Goal: Task Accomplishment & Management: Complete application form

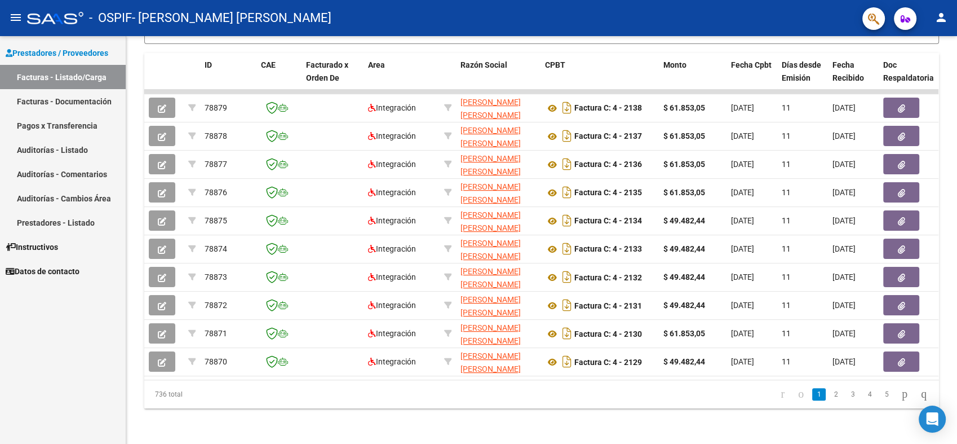
scroll to position [310, 0]
click at [829, 395] on link "2" at bounding box center [836, 393] width 14 height 12
click at [846, 394] on link "3" at bounding box center [853, 393] width 14 height 12
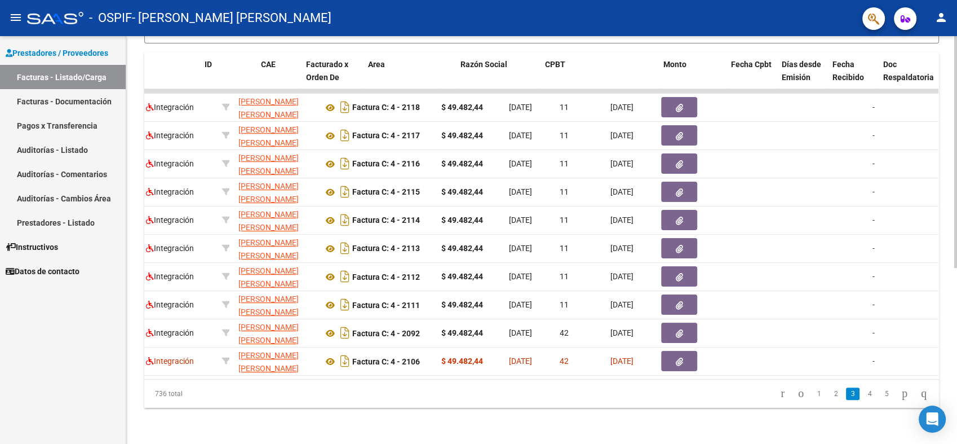
scroll to position [0, 0]
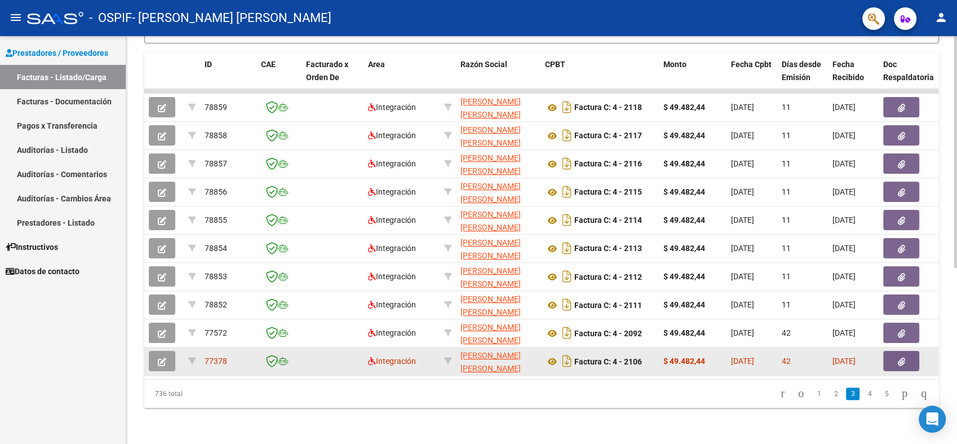
click at [165, 357] on icon "button" at bounding box center [162, 361] width 8 height 8
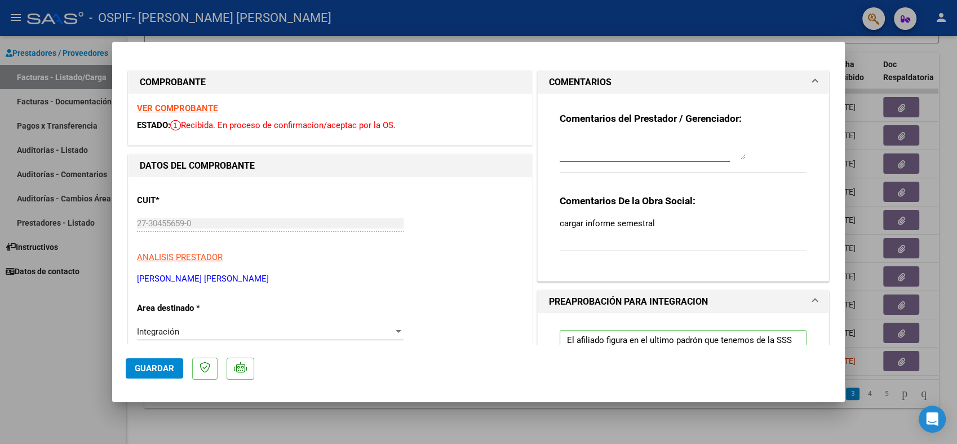
click at [638, 156] on textarea at bounding box center [653, 147] width 186 height 23
type textarea "El informe fue cargado"
click at [127, 374] on button "Guardar" at bounding box center [154, 368] width 57 height 20
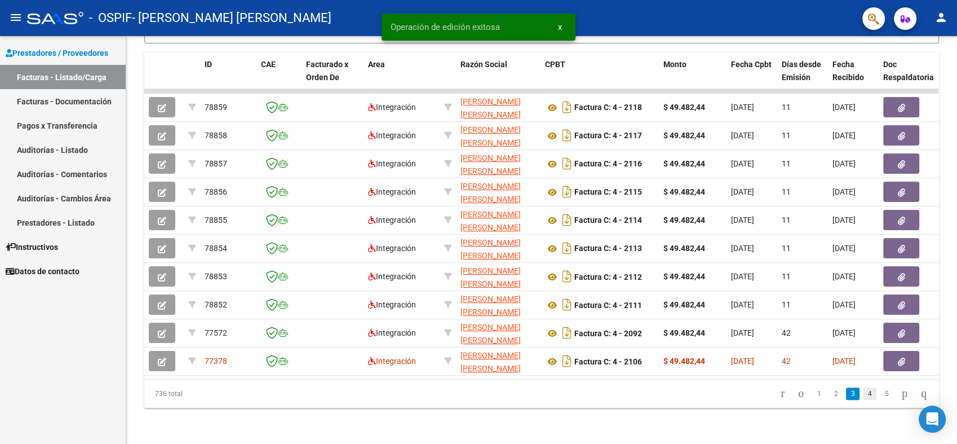
click at [863, 396] on link "4" at bounding box center [870, 393] width 14 height 12
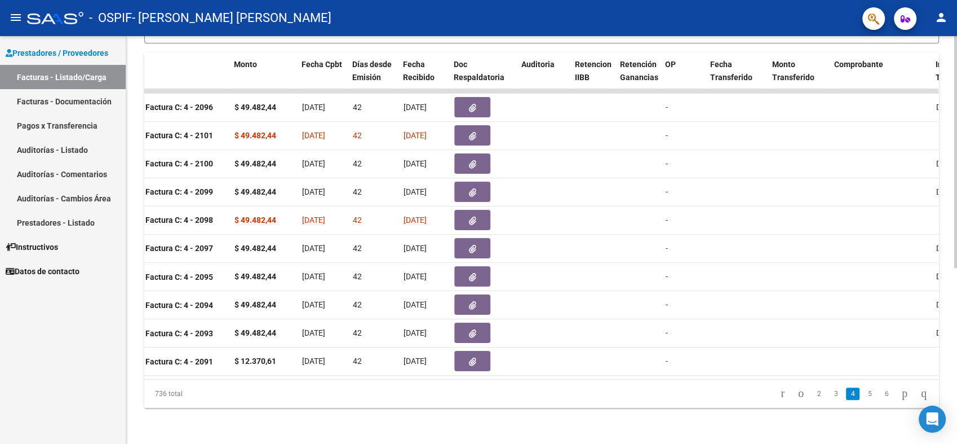
scroll to position [0, 428]
click at [863, 395] on link "5" at bounding box center [870, 393] width 14 height 12
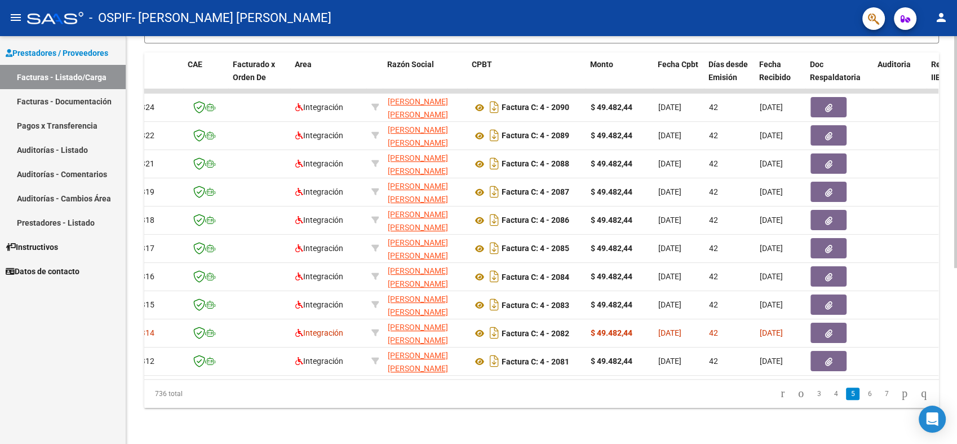
scroll to position [0, 0]
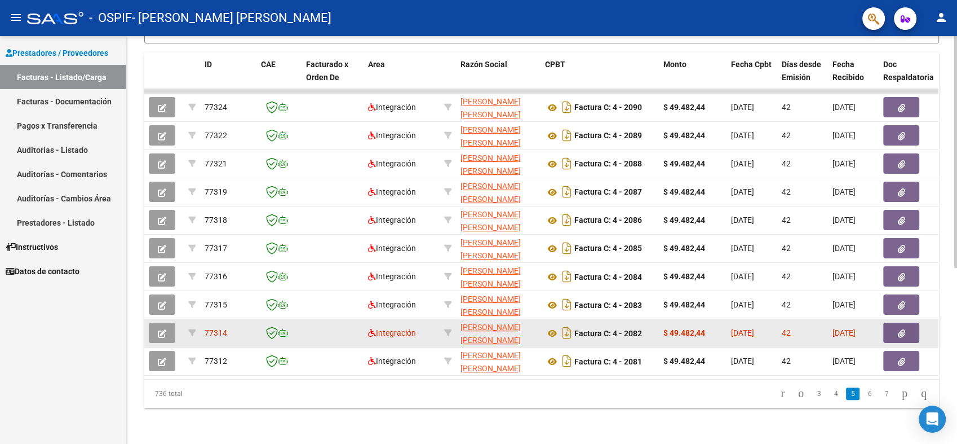
click at [157, 322] on button "button" at bounding box center [162, 332] width 26 height 20
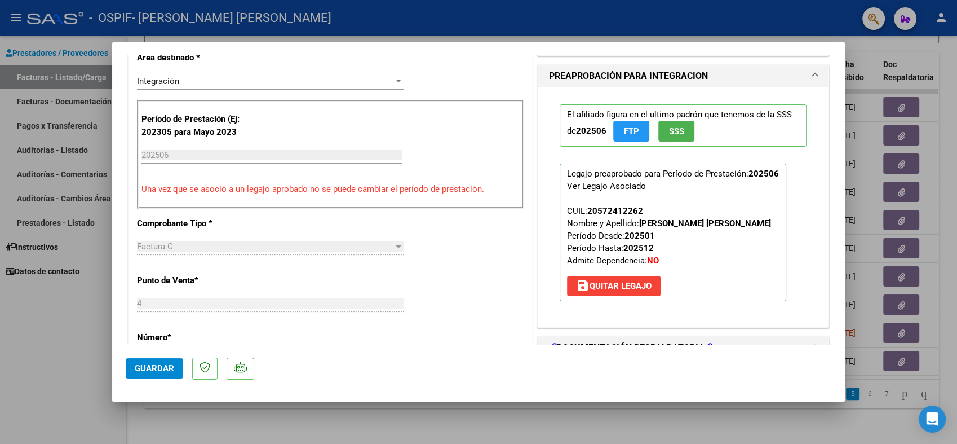
scroll to position [375, 0]
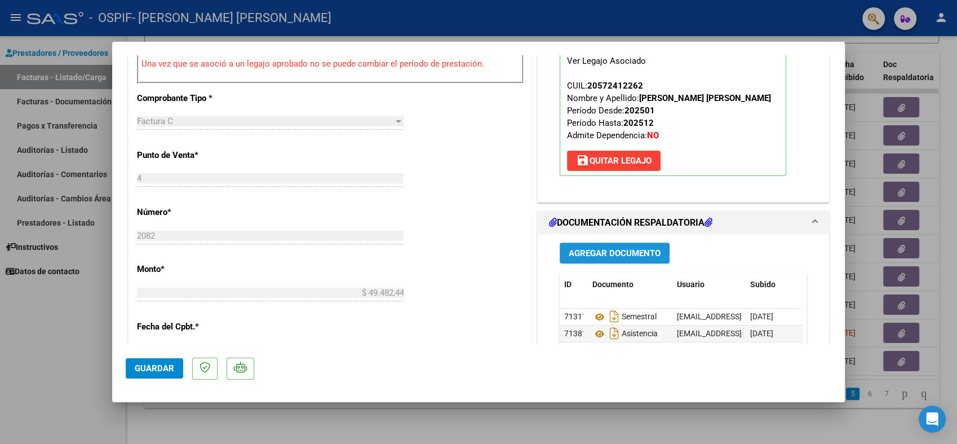
click at [639, 251] on span "Agregar Documento" at bounding box center [615, 253] width 92 height 10
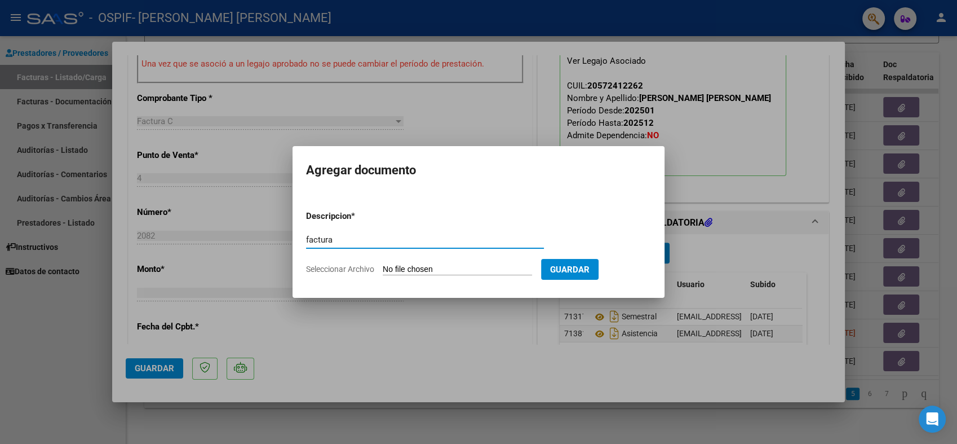
type input "factura corregida"
click at [457, 267] on input "Seleccionar Archivo" at bounding box center [457, 269] width 149 height 11
type input "C:\fakepath\caro corregida.pdf"
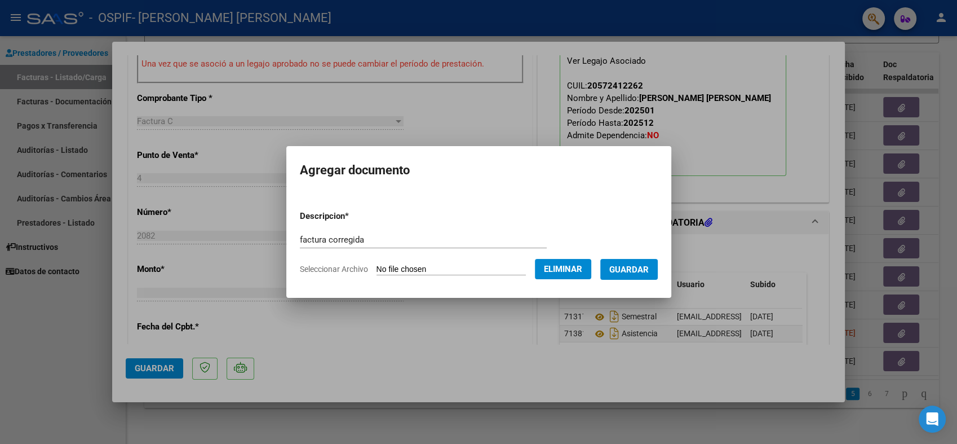
click at [619, 277] on button "Guardar" at bounding box center [628, 269] width 57 height 21
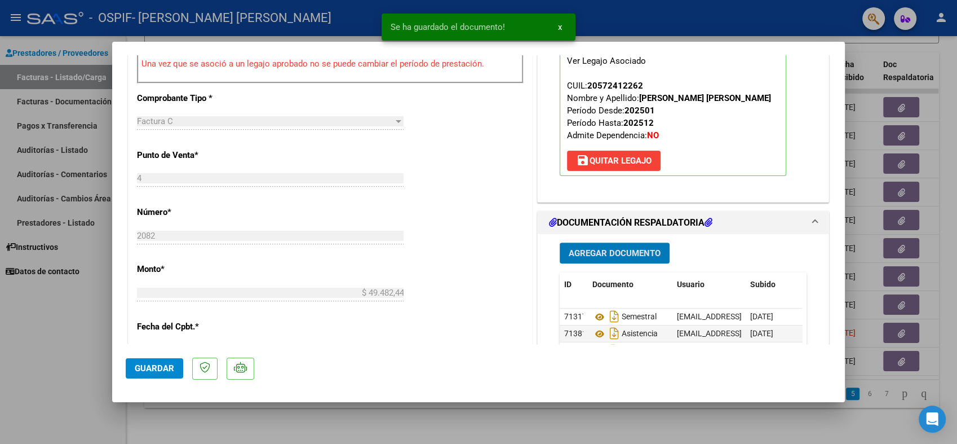
scroll to position [0, 0]
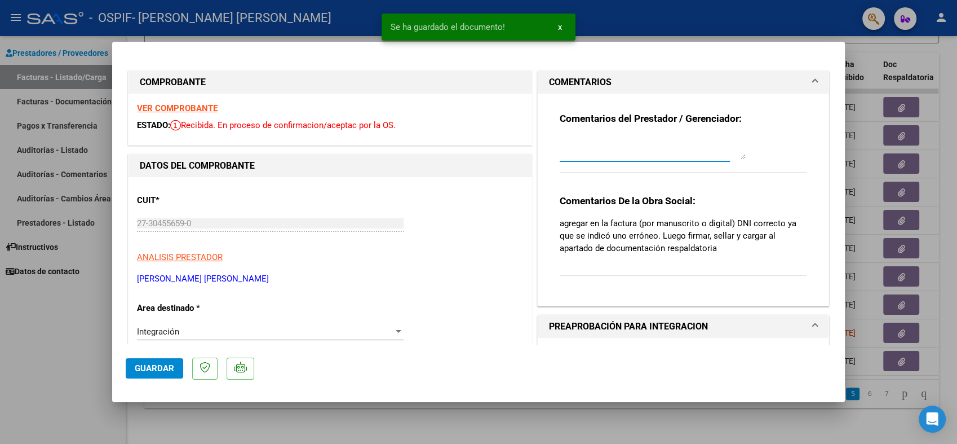
click at [586, 155] on textarea at bounding box center [653, 147] width 186 height 23
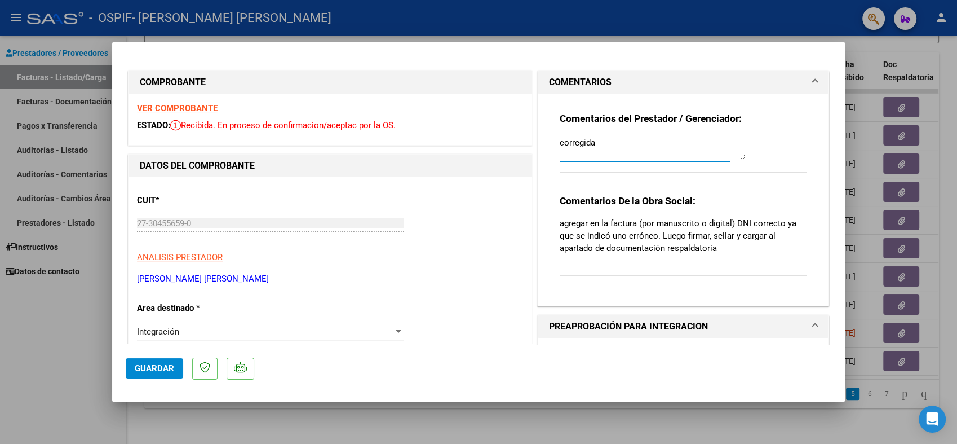
type textarea "corregida"
click at [136, 365] on span "Guardar" at bounding box center [154, 368] width 39 height 10
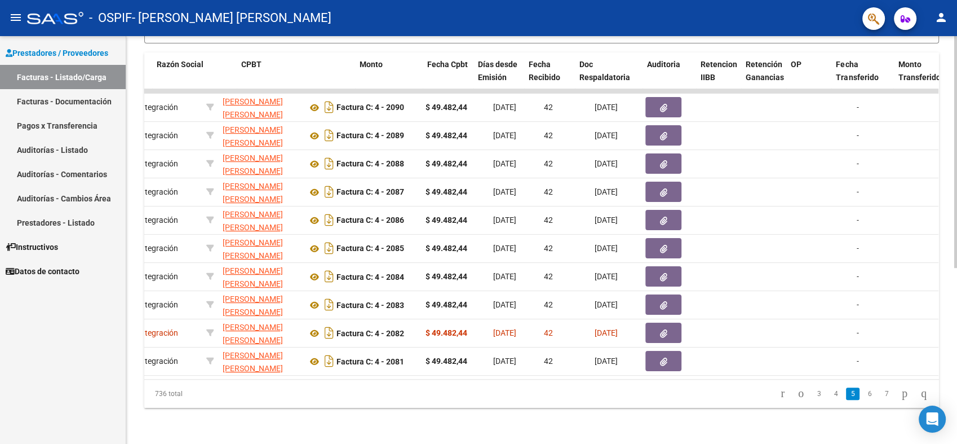
scroll to position [0, 331]
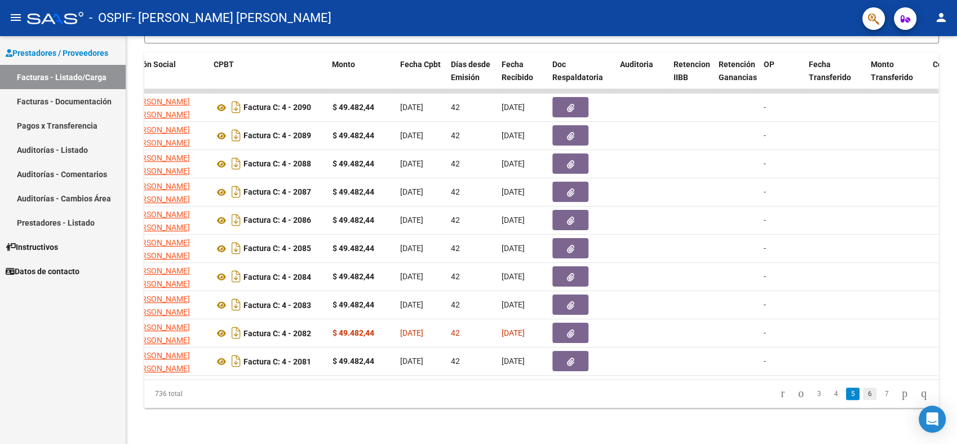
click at [863, 393] on link "6" at bounding box center [870, 393] width 14 height 12
click at [880, 392] on link "8" at bounding box center [887, 393] width 14 height 12
click at [879, 392] on link "10" at bounding box center [886, 393] width 15 height 12
click at [879, 392] on link "12" at bounding box center [886, 393] width 15 height 12
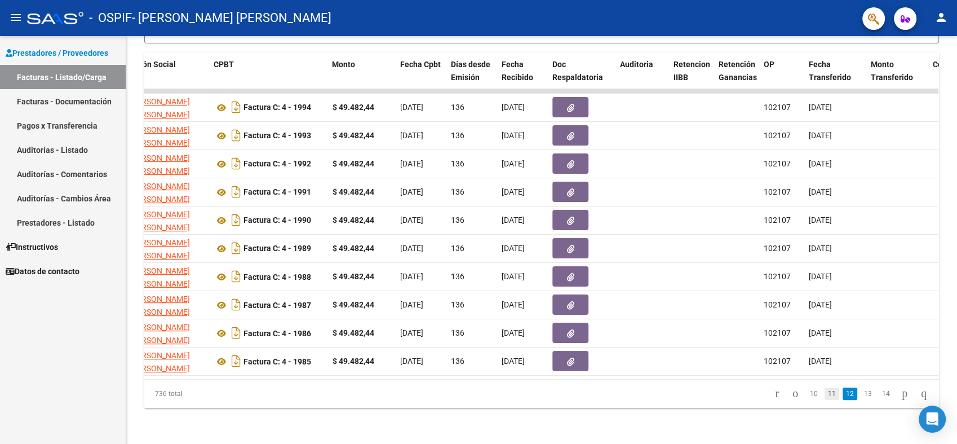
click at [825, 389] on link "11" at bounding box center [832, 393] width 15 height 12
click at [825, 389] on link "10" at bounding box center [832, 393] width 15 height 12
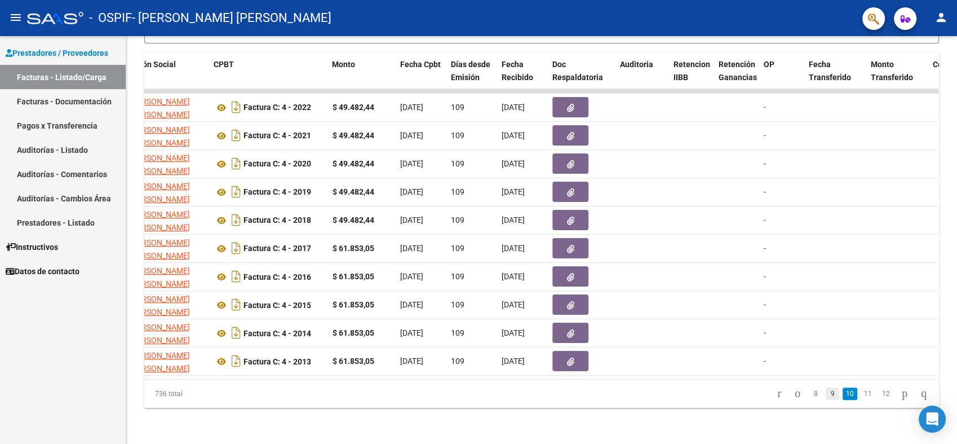
click at [826, 395] on link "9" at bounding box center [833, 393] width 14 height 12
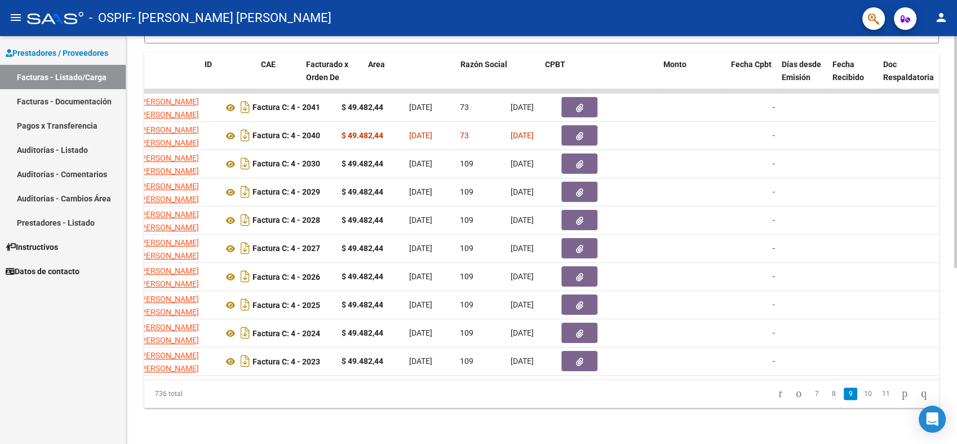
scroll to position [0, 0]
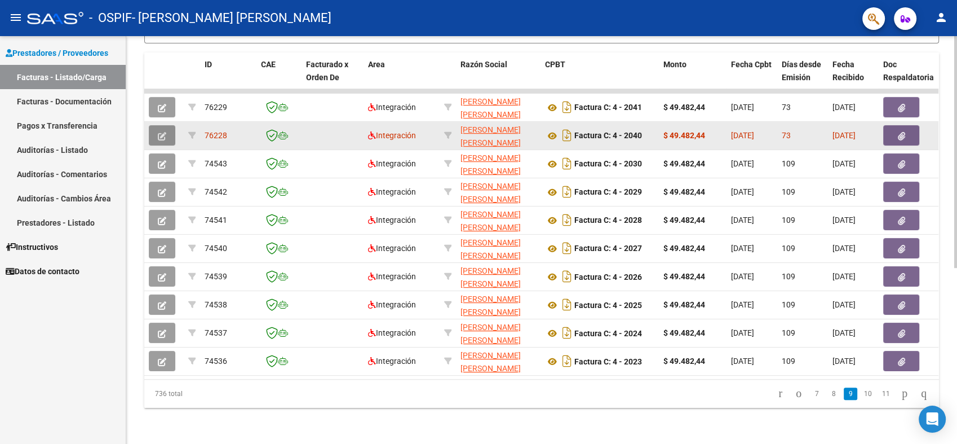
click at [163, 132] on icon "button" at bounding box center [162, 136] width 8 height 8
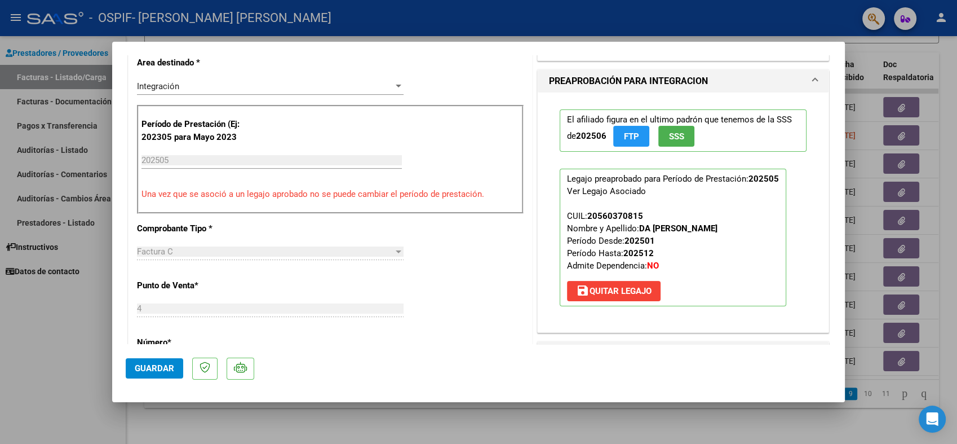
scroll to position [303, 0]
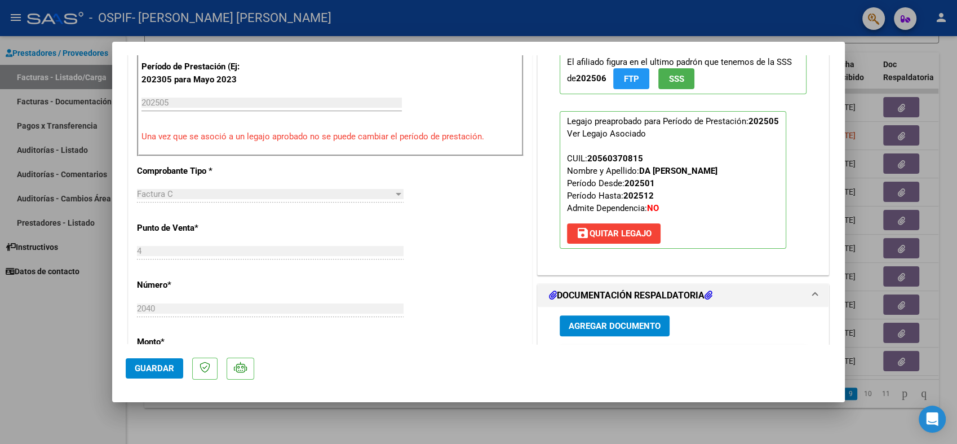
type input "$ 0,00"
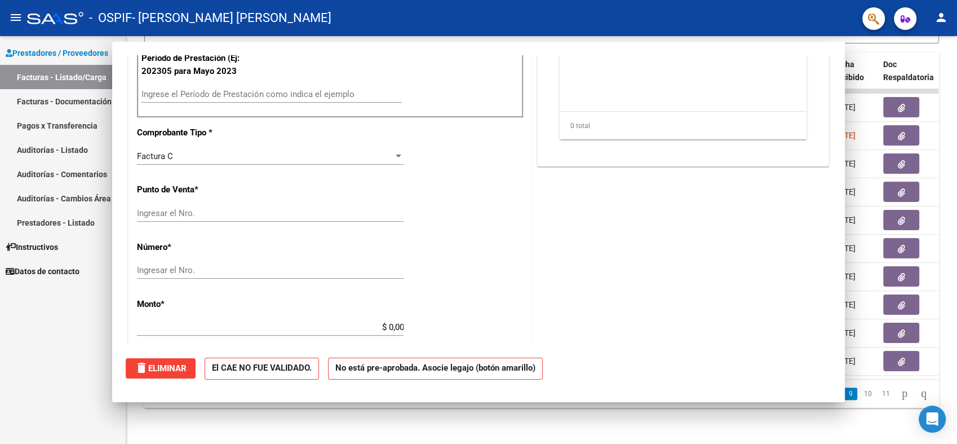
scroll to position [294, 0]
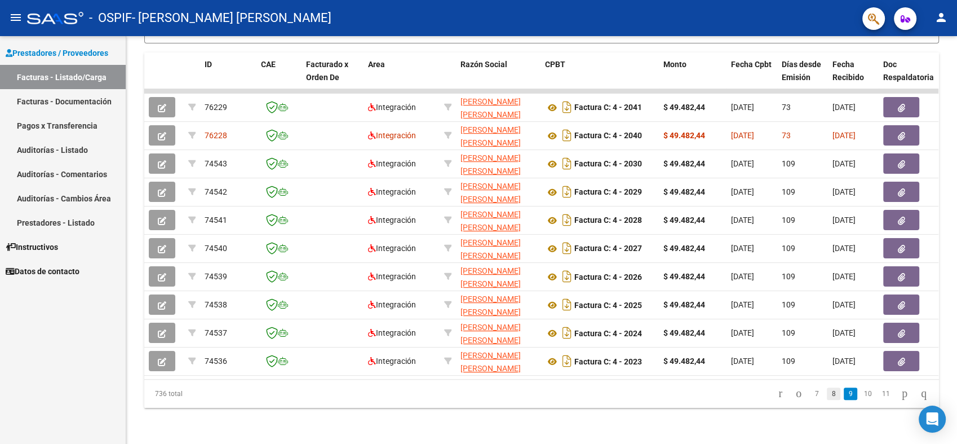
click at [827, 393] on link "8" at bounding box center [834, 393] width 14 height 12
click at [828, 392] on link "7" at bounding box center [835, 393] width 14 height 12
click at [829, 394] on link "6" at bounding box center [836, 393] width 14 height 12
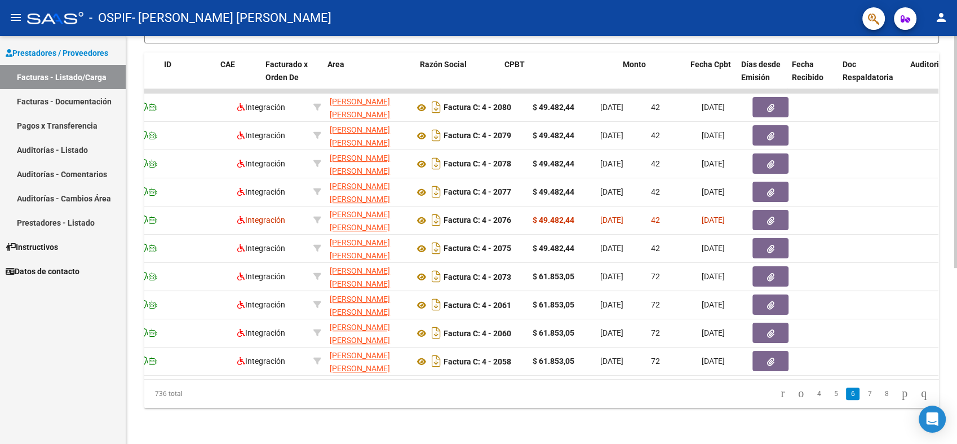
scroll to position [0, 0]
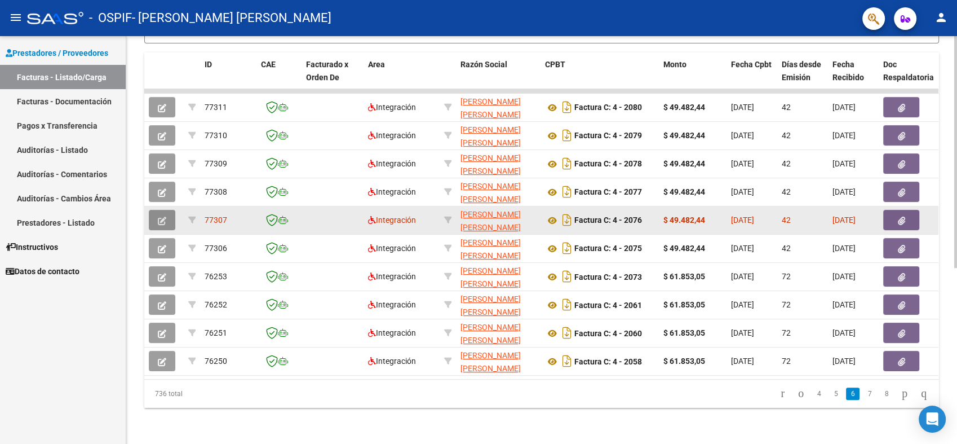
click at [158, 216] on icon "button" at bounding box center [162, 220] width 8 height 8
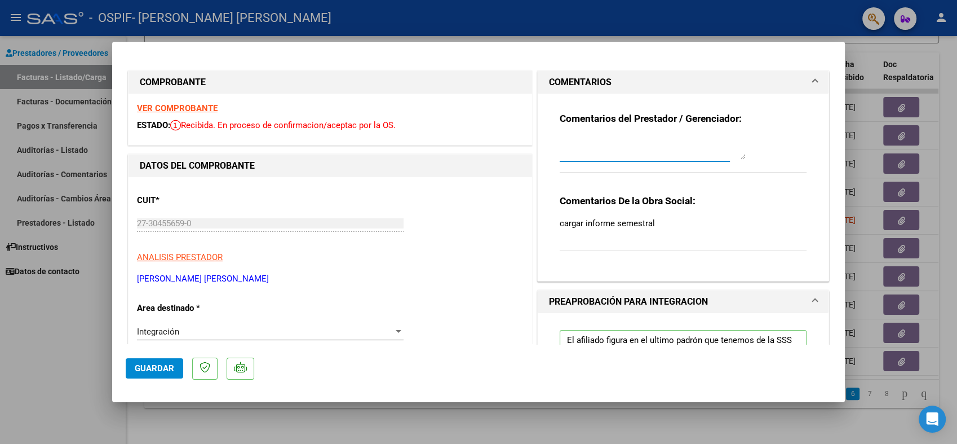
click at [621, 154] on textarea at bounding box center [653, 147] width 186 height 23
type textarea "informe cargado"
click at [158, 361] on button "Guardar" at bounding box center [154, 368] width 57 height 20
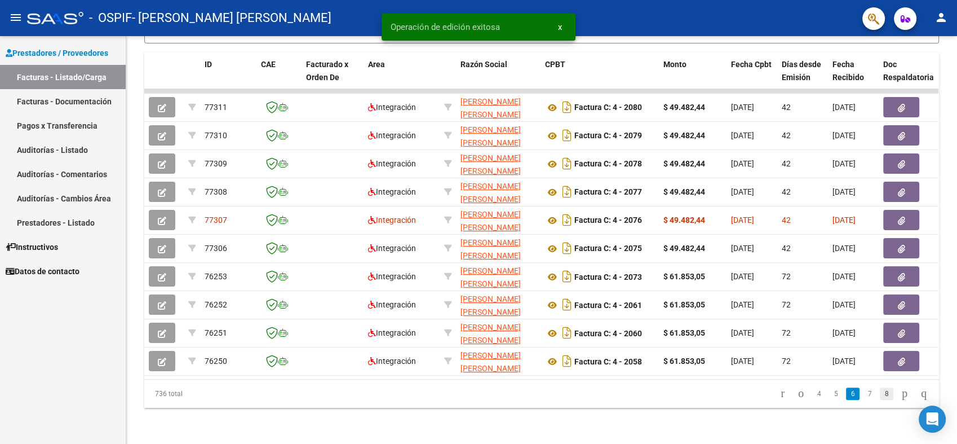
click at [880, 395] on link "8" at bounding box center [887, 393] width 14 height 12
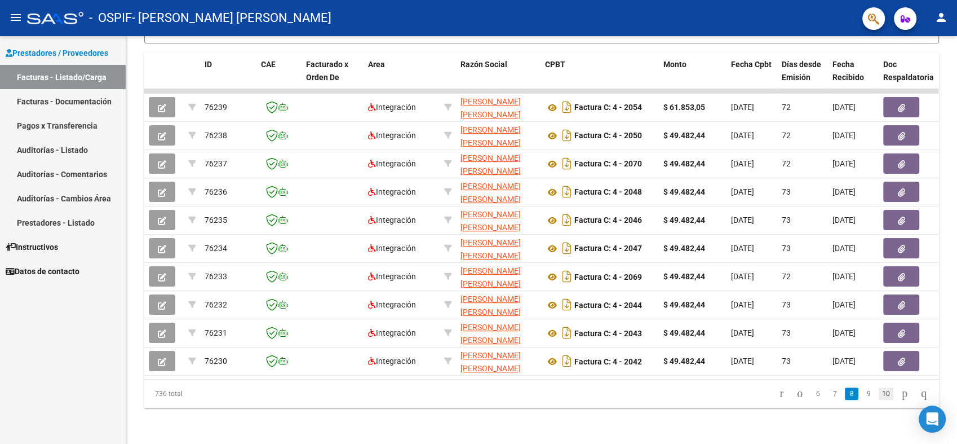
click at [879, 392] on link "10" at bounding box center [886, 393] width 15 height 12
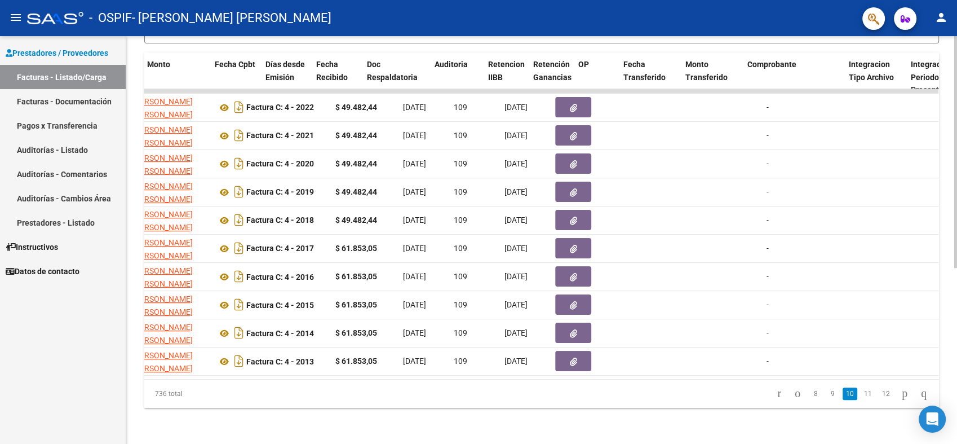
scroll to position [0, 519]
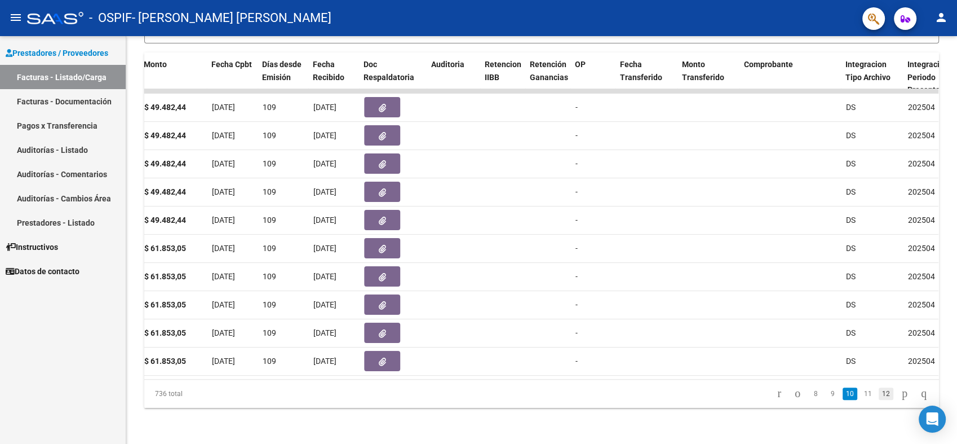
click at [879, 391] on link "12" at bounding box center [886, 393] width 15 height 12
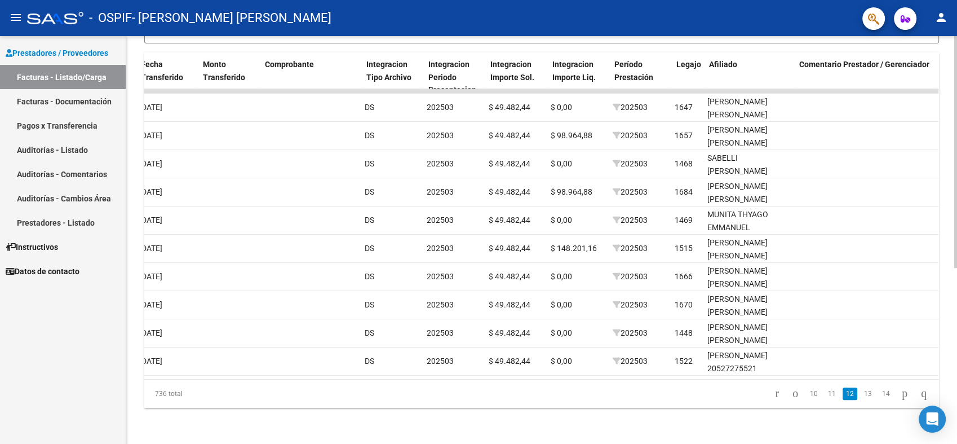
scroll to position [0, 966]
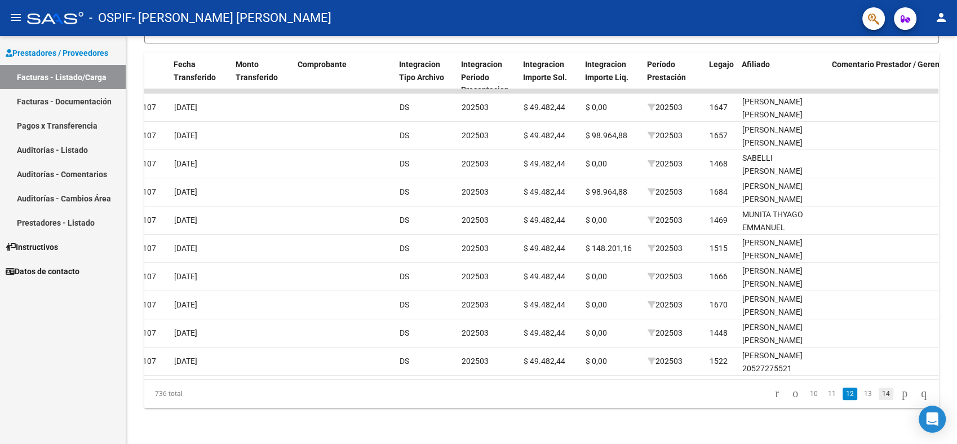
click at [879, 396] on link "14" at bounding box center [886, 393] width 15 height 12
click at [861, 394] on link "15" at bounding box center [868, 393] width 15 height 12
click at [825, 396] on link "14" at bounding box center [832, 393] width 15 height 12
click at [825, 396] on link "13" at bounding box center [832, 393] width 15 height 12
click at [825, 396] on link "12" at bounding box center [832, 393] width 15 height 12
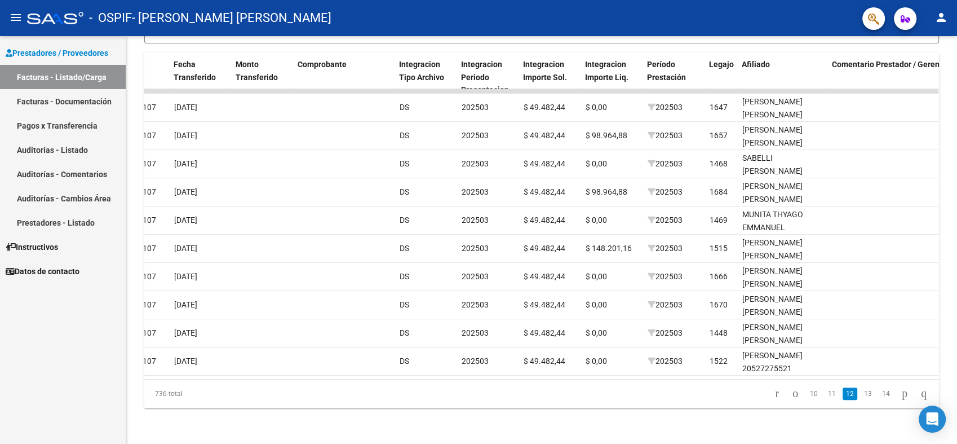
click at [825, 396] on link "11" at bounding box center [832, 393] width 15 height 12
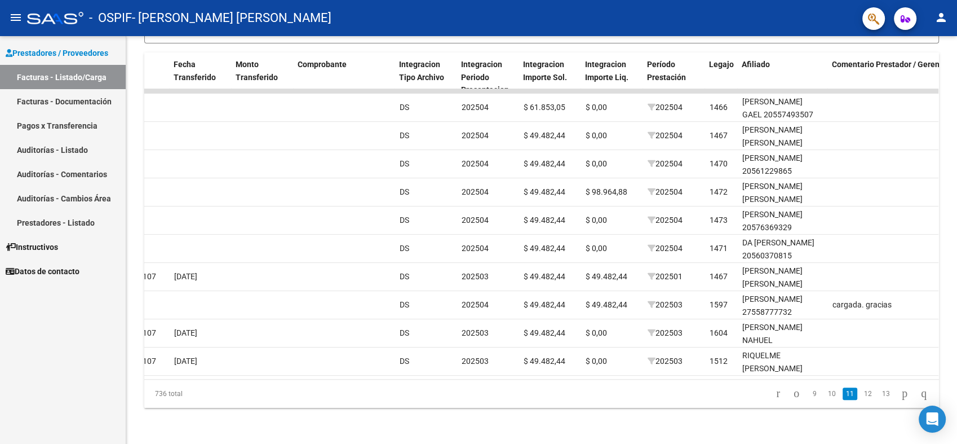
click at [825, 396] on link "10" at bounding box center [832, 393] width 15 height 12
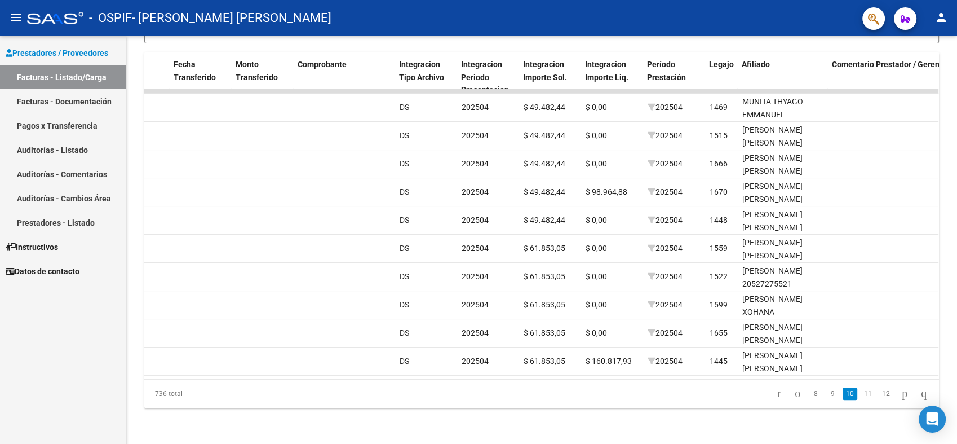
click at [826, 396] on link "9" at bounding box center [833, 393] width 14 height 12
click at [827, 396] on link "8" at bounding box center [834, 393] width 14 height 12
click at [828, 396] on link "7" at bounding box center [835, 393] width 14 height 12
click at [829, 396] on link "6" at bounding box center [836, 393] width 14 height 12
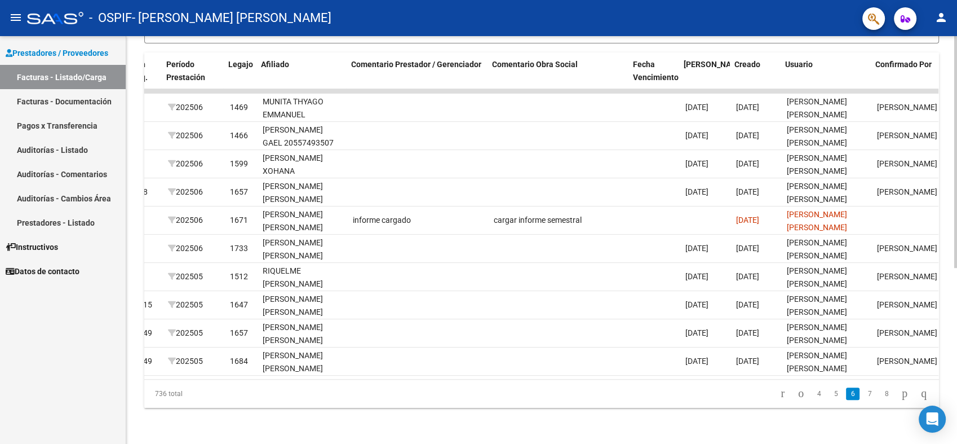
scroll to position [0, 1582]
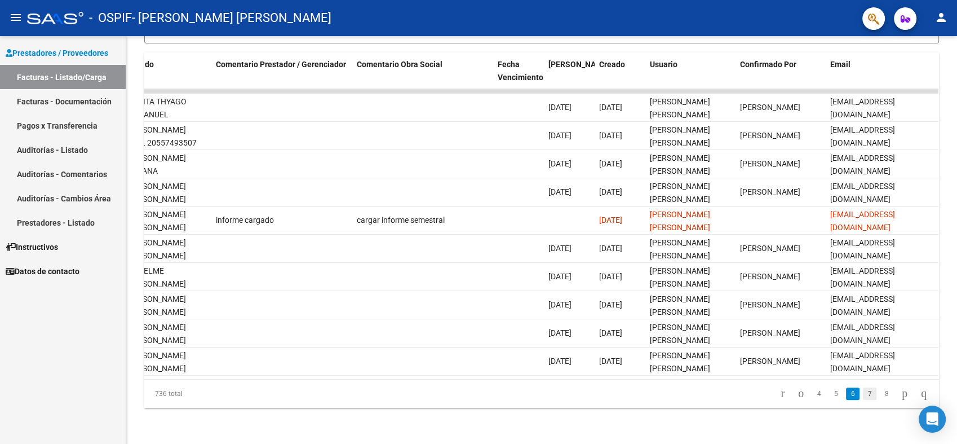
click at [863, 398] on link "7" at bounding box center [870, 393] width 14 height 12
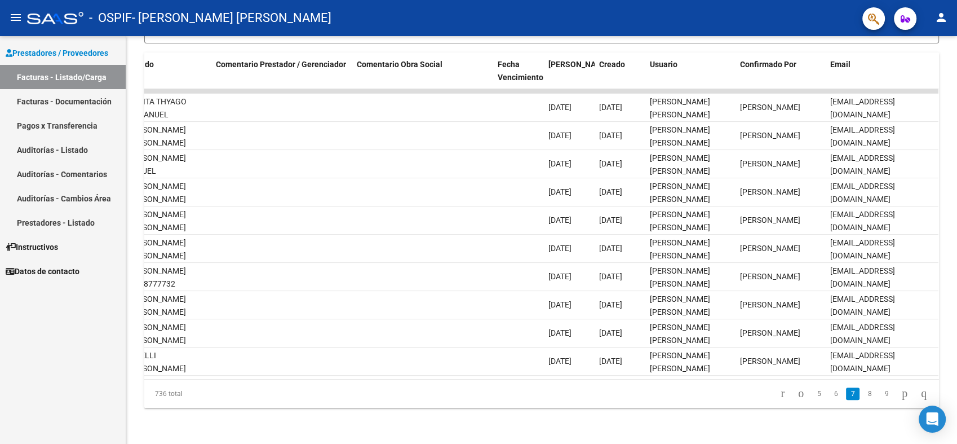
click at [863, 398] on link "8" at bounding box center [870, 393] width 14 height 12
click at [862, 398] on link "9" at bounding box center [869, 393] width 14 height 12
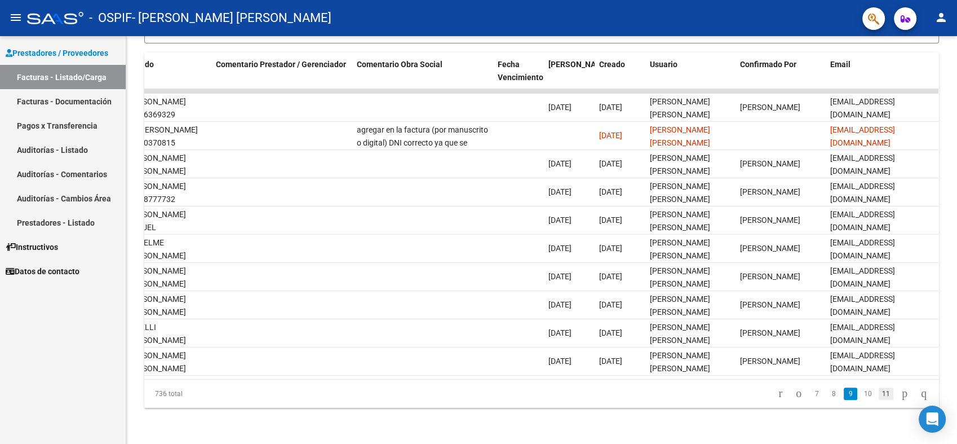
click at [879, 397] on link "11" at bounding box center [886, 393] width 15 height 12
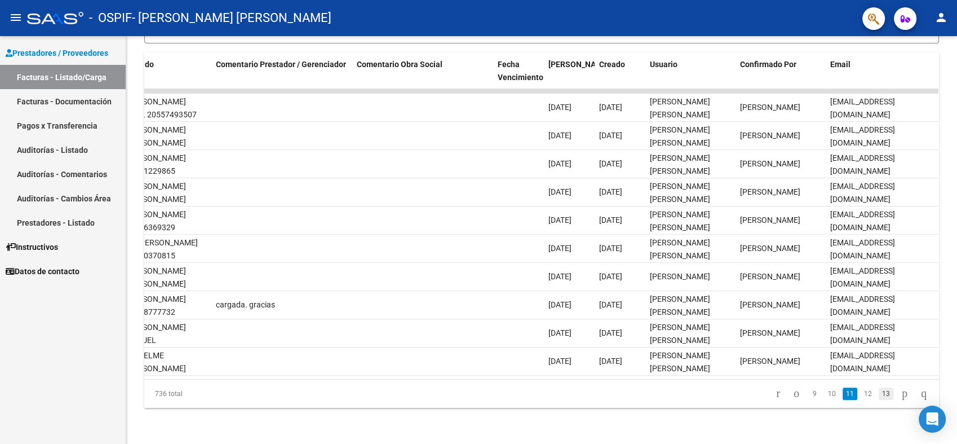
click at [879, 392] on link "13" at bounding box center [886, 393] width 15 height 12
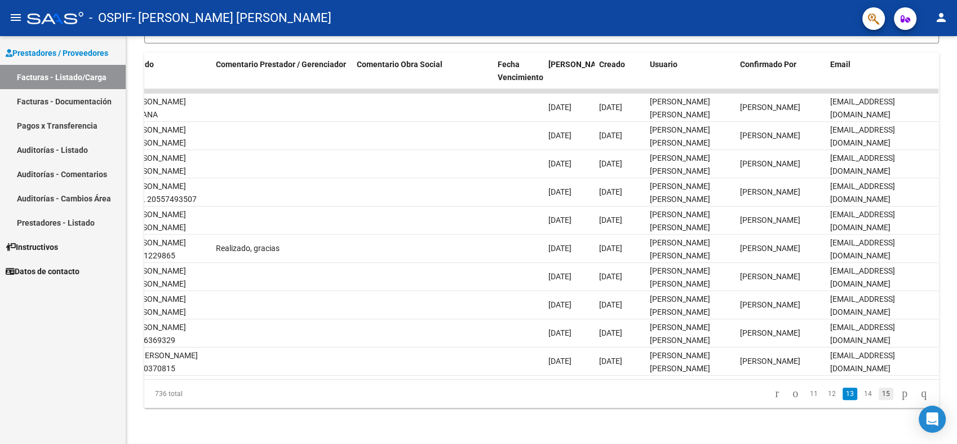
click at [879, 392] on link "15" at bounding box center [886, 393] width 15 height 12
click at [828, 390] on link "14" at bounding box center [832, 393] width 15 height 12
click at [825, 395] on link "13" at bounding box center [832, 393] width 15 height 12
click at [825, 395] on link "12" at bounding box center [832, 393] width 15 height 12
click at [825, 395] on link "11" at bounding box center [832, 393] width 15 height 12
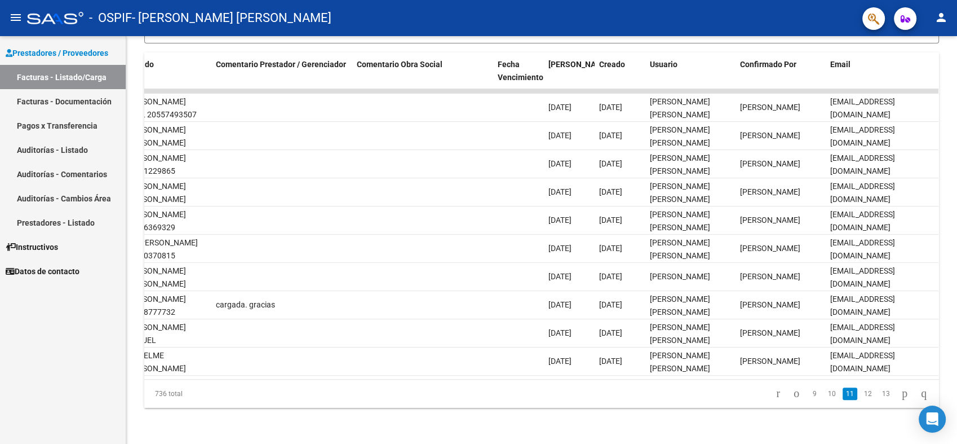
click at [825, 395] on link "10" at bounding box center [832, 393] width 15 height 12
click at [826, 395] on link "9" at bounding box center [833, 393] width 14 height 12
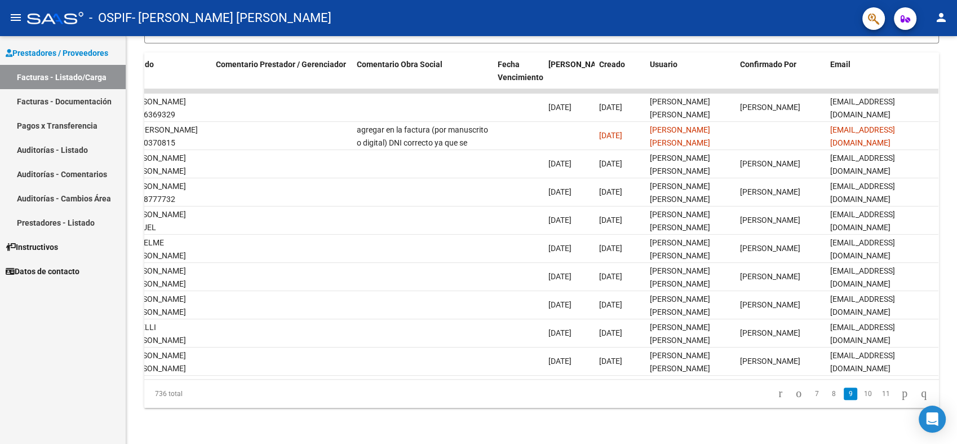
click at [827, 395] on link "8" at bounding box center [834, 393] width 14 height 12
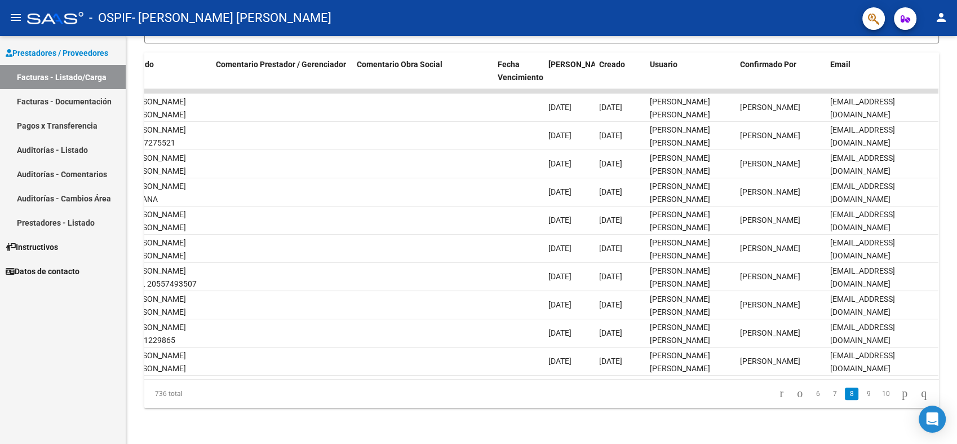
click at [828, 395] on link "7" at bounding box center [835, 393] width 14 height 12
click at [829, 395] on link "6" at bounding box center [836, 393] width 14 height 12
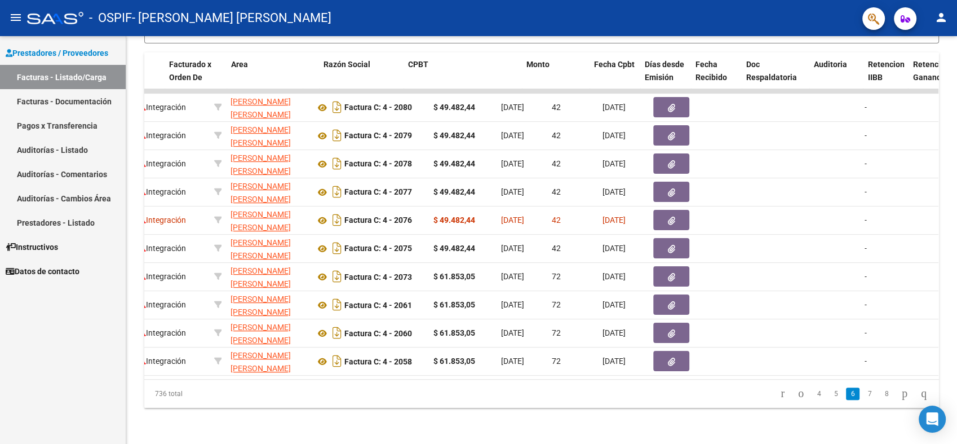
scroll to position [0, 119]
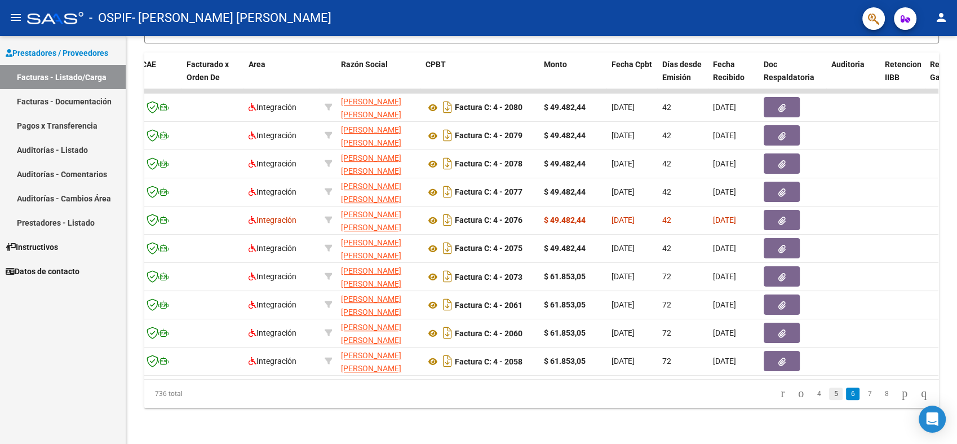
click at [829, 397] on link "5" at bounding box center [836, 393] width 14 height 12
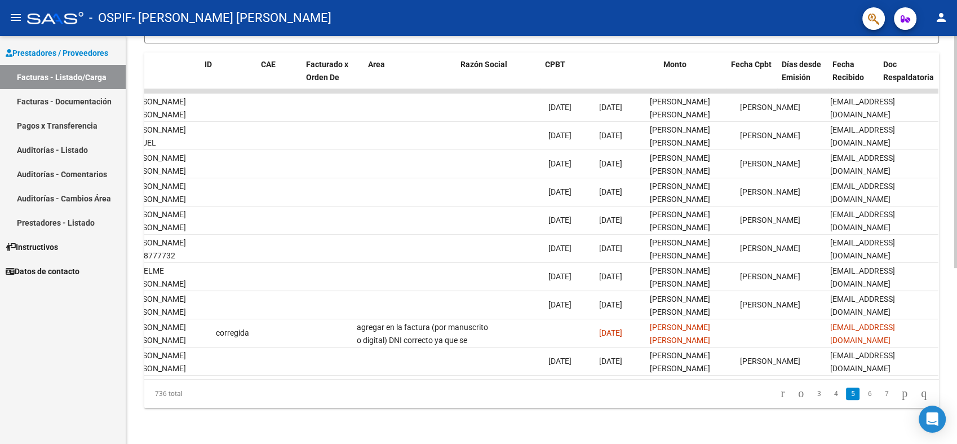
scroll to position [0, 0]
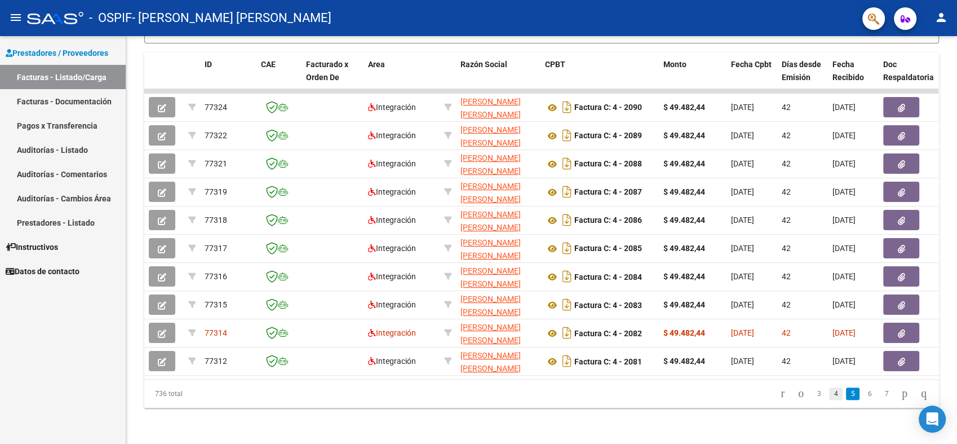
click at [829, 396] on link "4" at bounding box center [836, 393] width 14 height 12
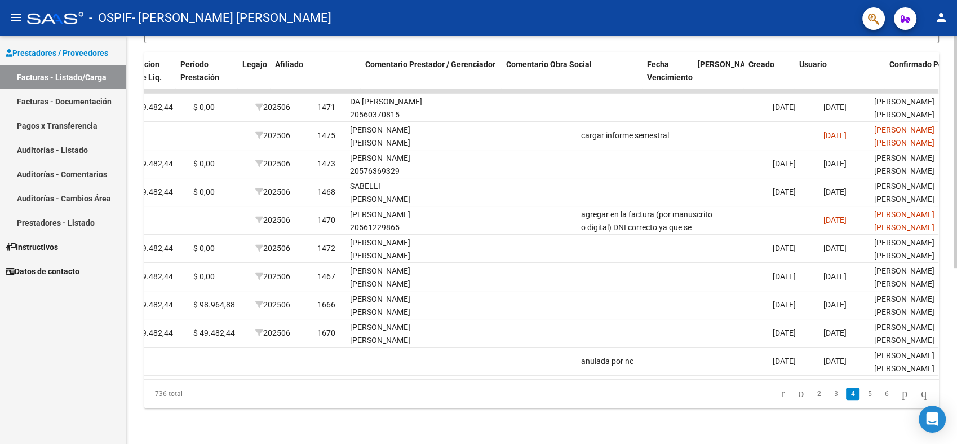
scroll to position [0, 1447]
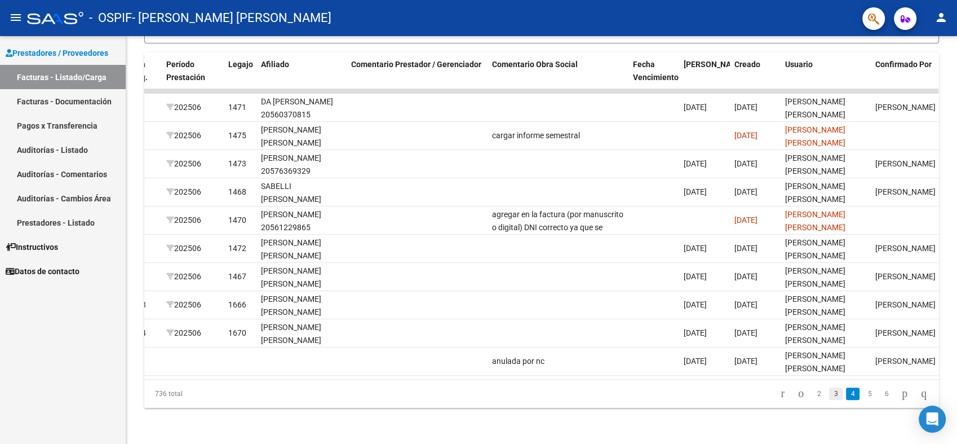
click at [829, 396] on link "3" at bounding box center [836, 393] width 14 height 12
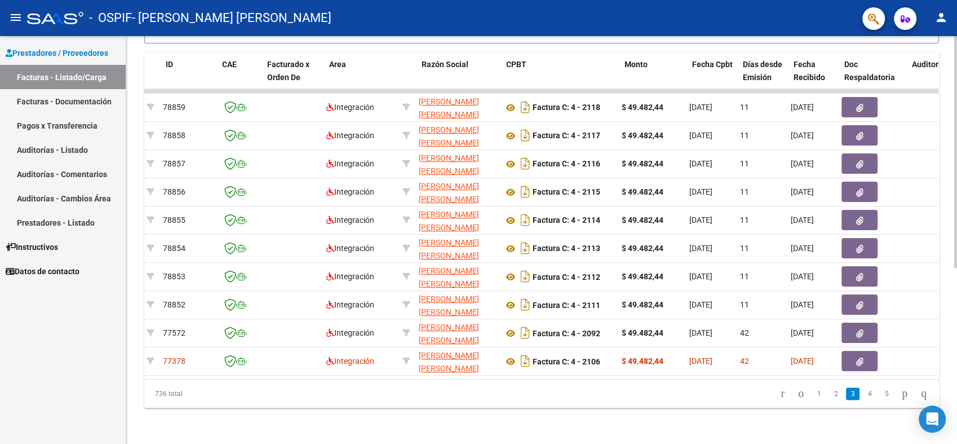
scroll to position [0, 0]
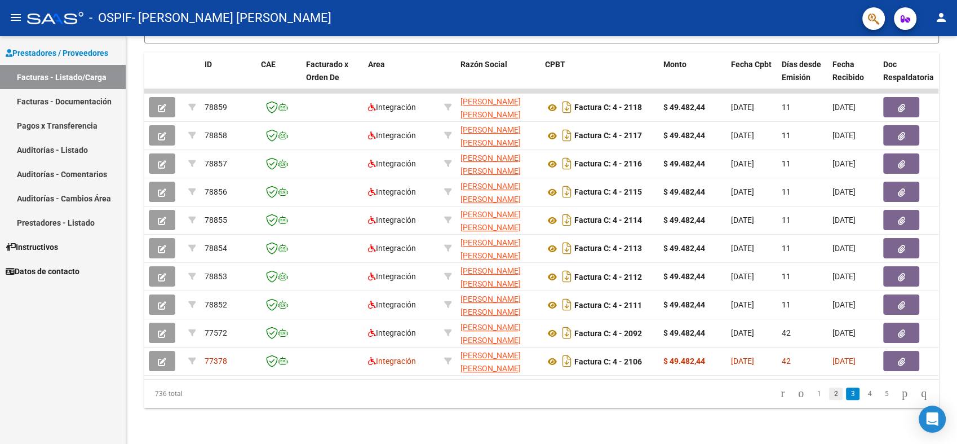
click at [829, 392] on link "2" at bounding box center [836, 393] width 14 height 12
click at [812, 391] on link "1" at bounding box center [819, 393] width 14 height 12
click at [829, 389] on link "2" at bounding box center [836, 393] width 14 height 12
